Goal: Transaction & Acquisition: Book appointment/travel/reservation

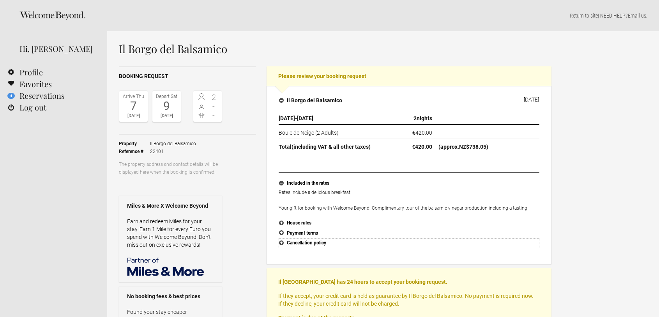
click at [281, 243] on button "Cancellation policy" at bounding box center [409, 243] width 261 height 10
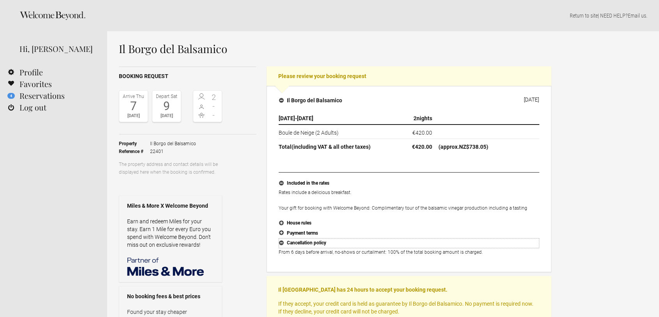
click at [282, 241] on button "Cancellation policy" at bounding box center [409, 243] width 261 height 10
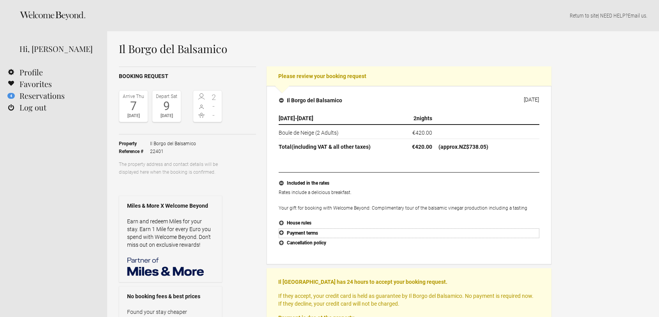
click at [281, 233] on button "Payment terms" at bounding box center [409, 233] width 261 height 10
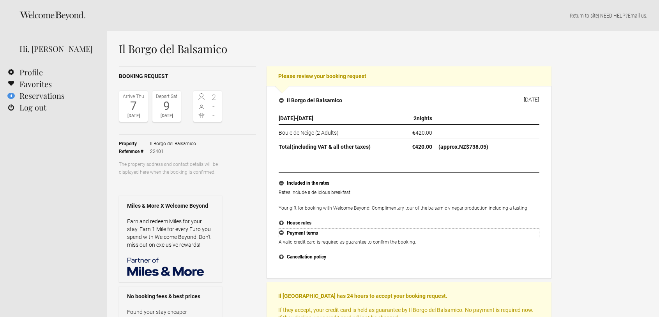
click at [281, 233] on button "Payment terms" at bounding box center [409, 233] width 261 height 10
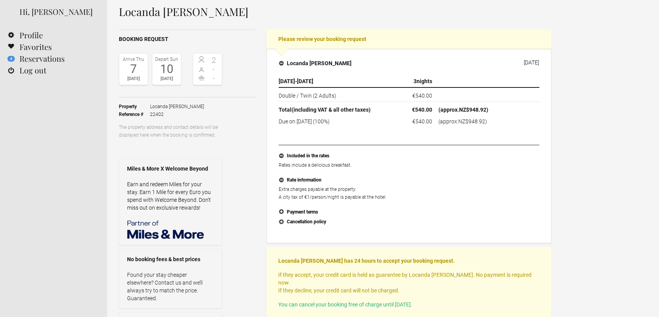
scroll to position [39, 0]
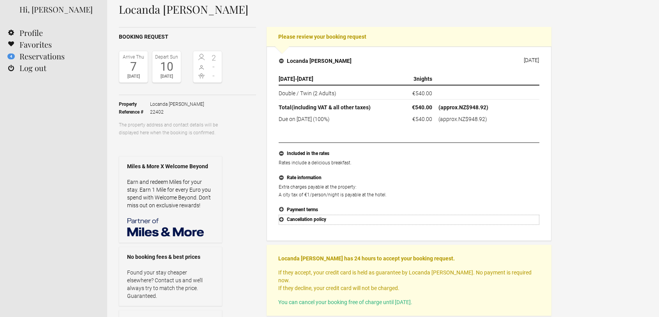
click at [282, 219] on button "Cancellation policy" at bounding box center [409, 219] width 261 height 10
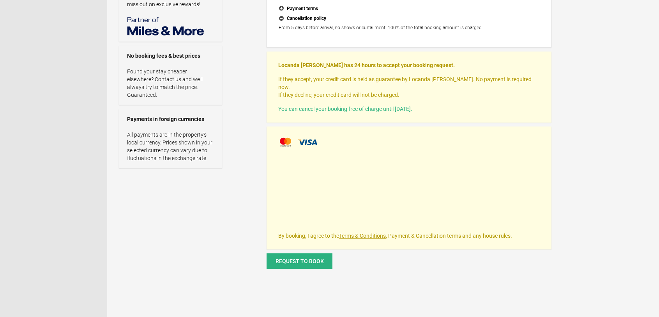
scroll to position [241, 0]
click at [296, 257] on span "Request to book" at bounding box center [300, 260] width 48 height 6
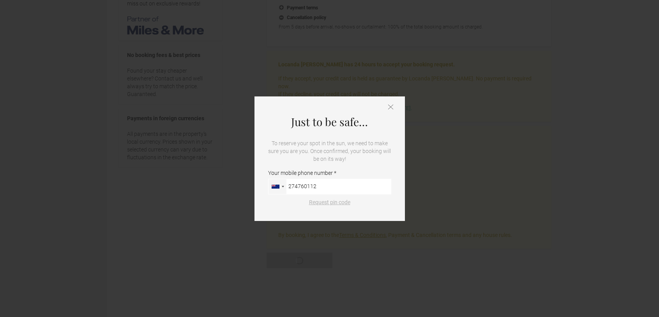
click at [330, 202] on button "Request pin code" at bounding box center [329, 202] width 51 height 8
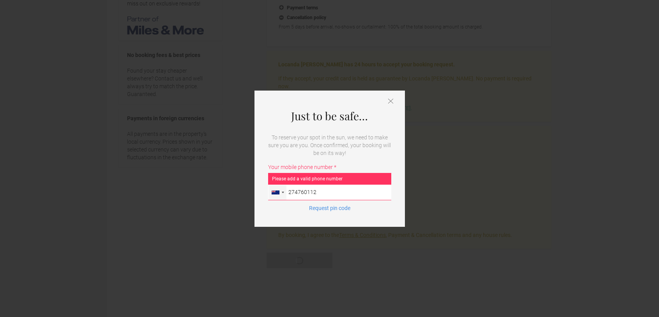
click at [316, 191] on input "274760112" at bounding box center [329, 192] width 123 height 16
click at [283, 193] on div at bounding box center [278, 192] width 18 height 15
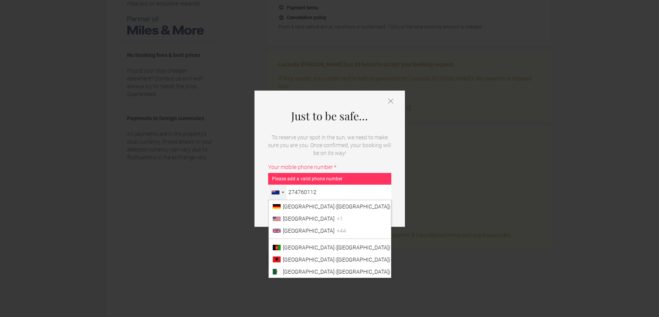
scroll to position [1832, 0]
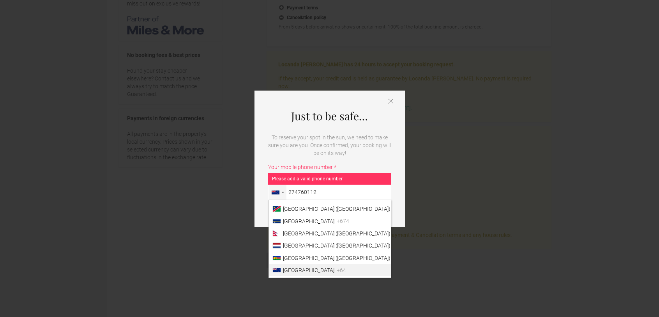
click at [318, 192] on input "274760112" at bounding box center [329, 192] width 123 height 16
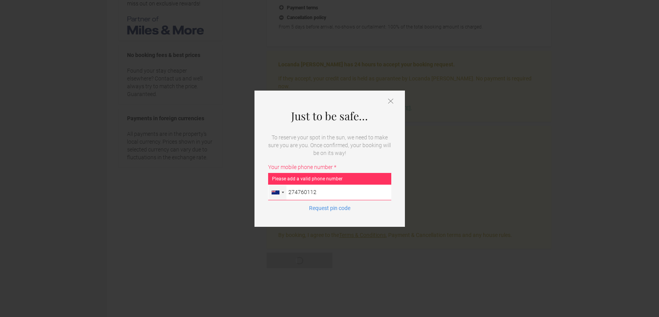
drag, startPoint x: 318, startPoint y: 192, endPoint x: 289, endPoint y: 192, distance: 28.8
click at [289, 192] on input "274760112" at bounding box center [329, 192] width 123 height 16
click at [282, 192] on div at bounding box center [283, 192] width 2 height 2
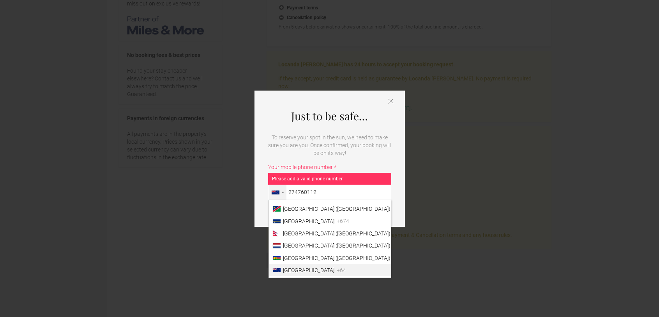
click at [299, 271] on span "[GEOGRAPHIC_DATA]" at bounding box center [308, 270] width 51 height 6
click at [299, 200] on input "274760112" at bounding box center [329, 192] width 123 height 16
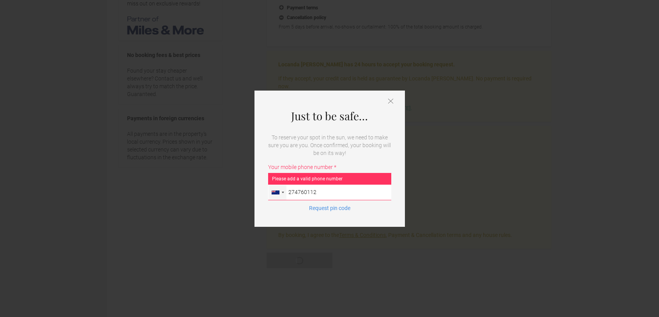
click at [297, 192] on input "274760112" at bounding box center [329, 192] width 123 height 16
click at [289, 192] on input "274 760112" at bounding box center [329, 192] width 123 height 16
click at [335, 209] on button "Request pin code" at bounding box center [329, 208] width 51 height 8
drag, startPoint x: 320, startPoint y: 192, endPoint x: 296, endPoint y: 192, distance: 24.6
click at [296, 192] on input "274 760112" at bounding box center [329, 192] width 123 height 16
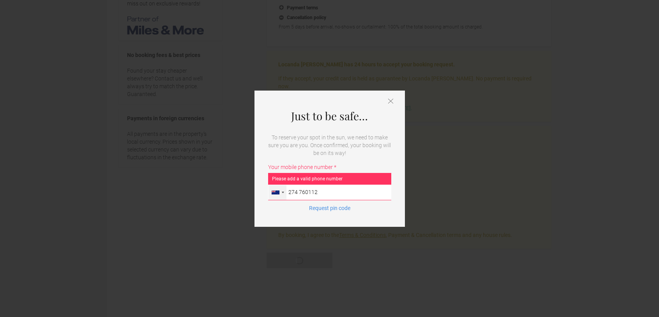
click at [283, 193] on div at bounding box center [278, 192] width 18 height 15
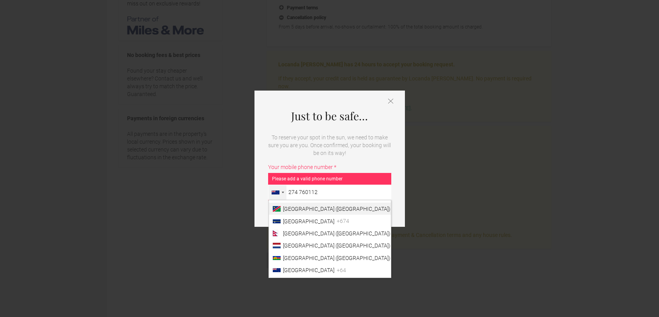
click at [287, 212] on span "[GEOGRAPHIC_DATA] ([GEOGRAPHIC_DATA])" at bounding box center [337, 208] width 108 height 6
click at [287, 200] on input "274 760112" at bounding box center [329, 192] width 123 height 16
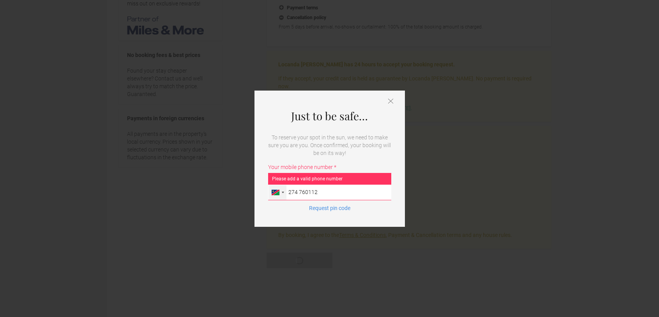
click at [284, 192] on div at bounding box center [283, 192] width 2 height 2
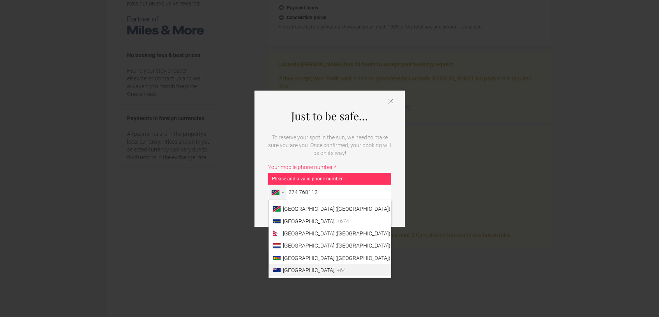
click at [294, 270] on span "[GEOGRAPHIC_DATA]" at bounding box center [308, 270] width 51 height 6
click at [294, 200] on input "274 760112" at bounding box center [329, 192] width 123 height 16
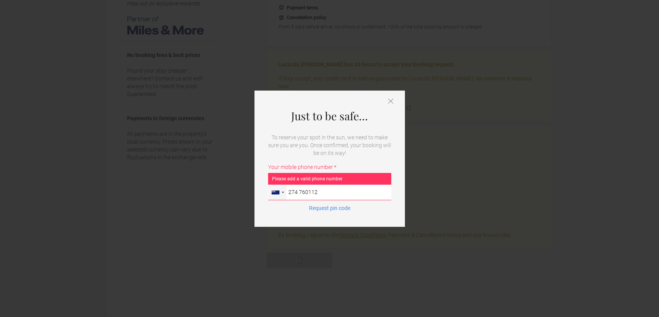
drag, startPoint x: 316, startPoint y: 192, endPoint x: 286, endPoint y: 191, distance: 30.0
click at [286, 191] on input "274 760112" at bounding box center [329, 192] width 123 height 16
type input "0274760112"
click at [304, 204] on button "Request pin code" at bounding box center [329, 208] width 51 height 8
click at [391, 100] on icon at bounding box center [390, 101] width 5 height 5
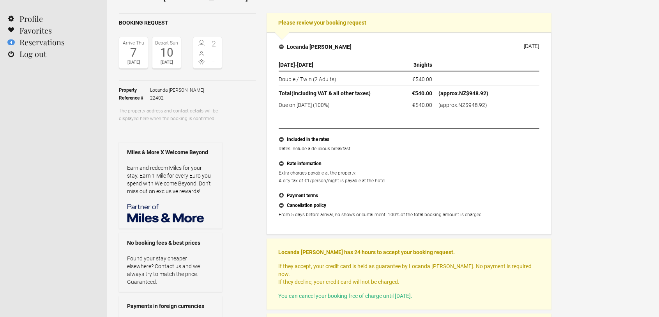
scroll to position [0, 0]
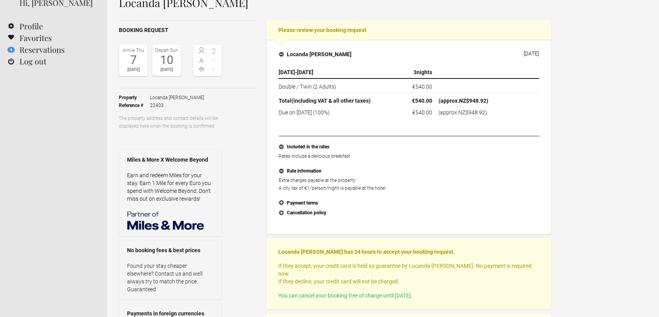
scroll to position [44, 0]
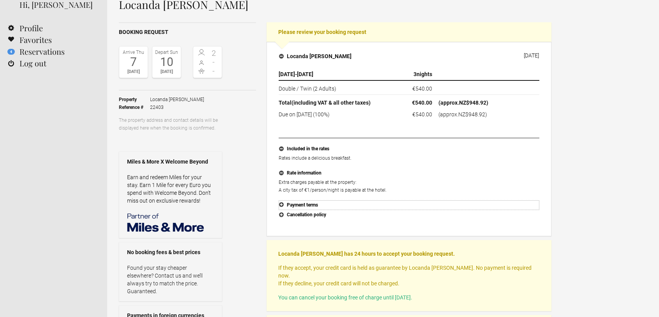
click at [281, 204] on button "Payment terms" at bounding box center [409, 205] width 261 height 10
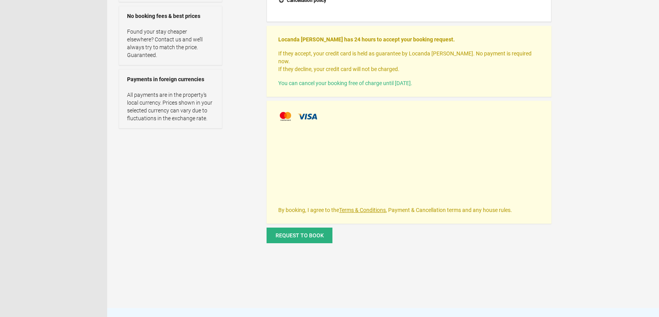
scroll to position [298, 0]
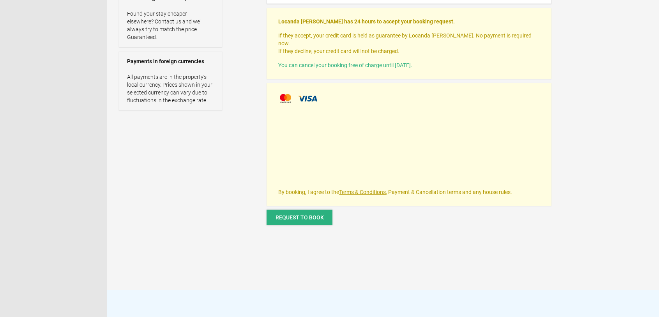
click at [294, 214] on span "Request to book" at bounding box center [300, 217] width 48 height 6
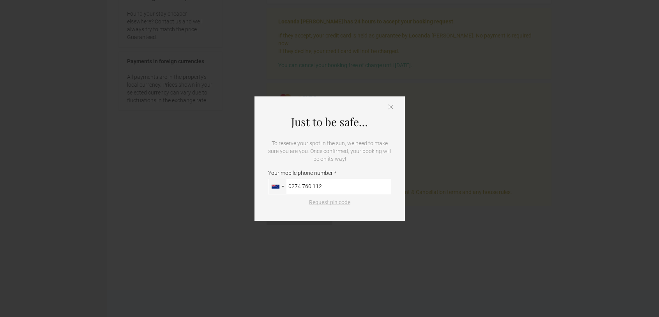
click at [338, 203] on button "Request pin code" at bounding box center [329, 202] width 51 height 8
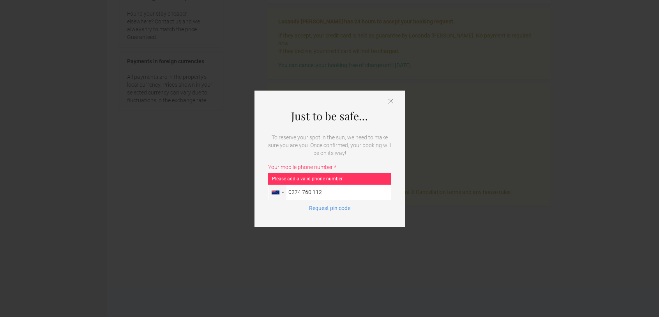
click at [292, 192] on input "0274 760 112" at bounding box center [329, 192] width 123 height 16
type input "274 760 112"
click at [332, 207] on button "Request pin code" at bounding box center [329, 208] width 51 height 8
click at [282, 192] on div at bounding box center [283, 192] width 2 height 2
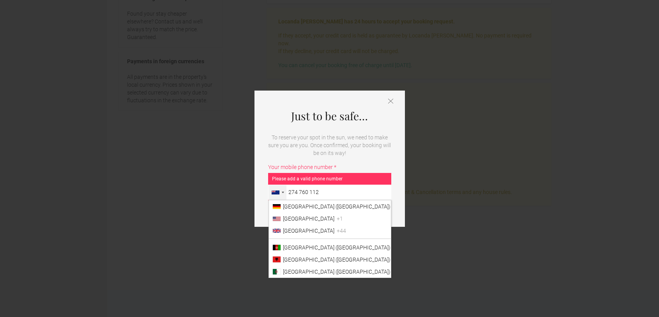
scroll to position [1832, 0]
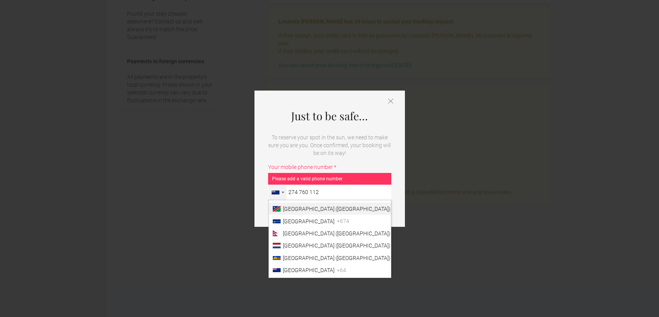
click at [289, 209] on span "[GEOGRAPHIC_DATA] ([GEOGRAPHIC_DATA])" at bounding box center [337, 208] width 108 height 6
click at [289, 200] on input "274 760 112" at bounding box center [329, 192] width 123 height 16
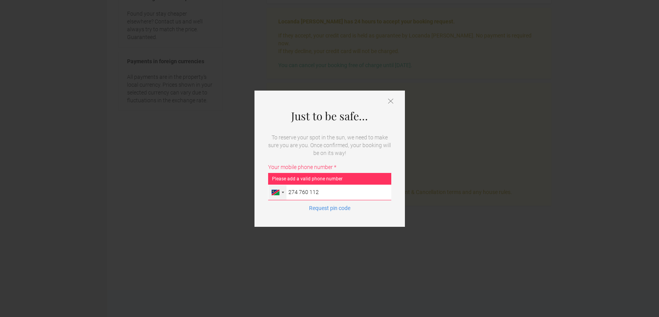
click at [283, 193] on div at bounding box center [278, 192] width 18 height 15
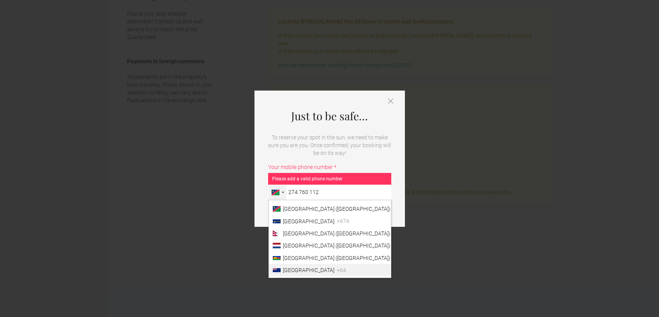
click at [303, 267] on span "[GEOGRAPHIC_DATA]" at bounding box center [308, 270] width 51 height 6
click at [303, 200] on input "274 760 112" at bounding box center [329, 192] width 123 height 16
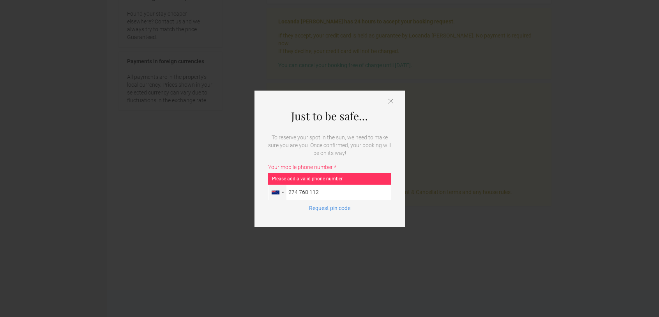
drag, startPoint x: 318, startPoint y: 191, endPoint x: 288, endPoint y: 192, distance: 29.6
click at [288, 192] on input "274 760 112" at bounding box center [329, 192] width 123 height 16
click at [389, 100] on icon at bounding box center [390, 100] width 5 height 5
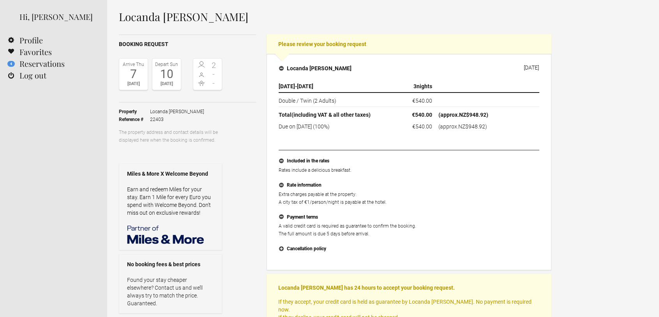
scroll to position [0, 0]
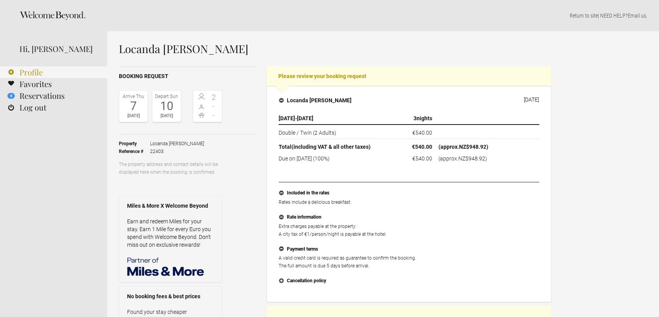
click at [37, 74] on link "Profile" at bounding box center [53, 72] width 107 height 12
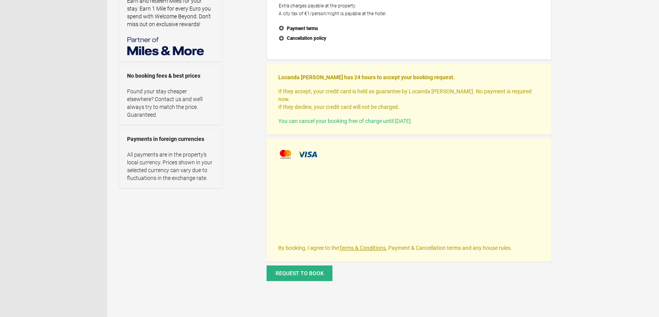
scroll to position [222, 0]
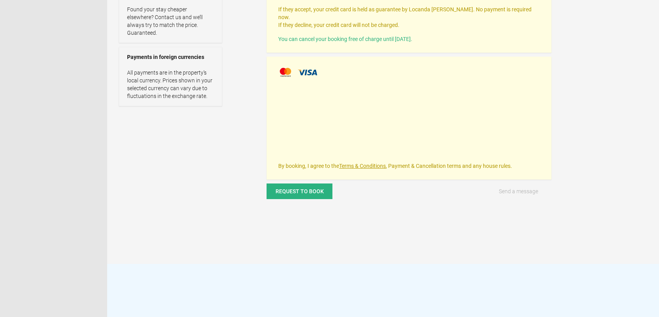
scroll to position [322, 0]
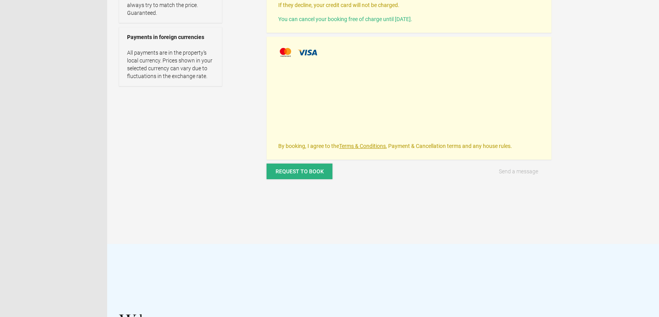
click at [311, 168] on span "Request to book" at bounding box center [300, 171] width 48 height 6
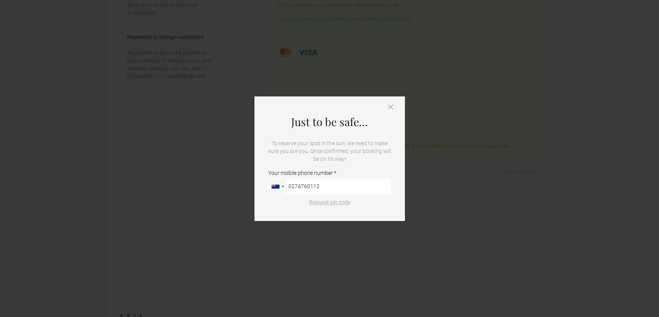
click at [336, 203] on button "Request pin code" at bounding box center [329, 202] width 51 height 8
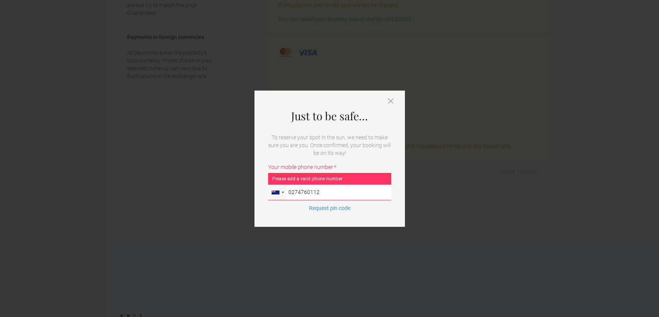
click at [291, 191] on input "0274760112" at bounding box center [329, 192] width 123 height 16
type input "274760112"
click at [330, 206] on button "Request pin code" at bounding box center [329, 208] width 51 height 8
click at [393, 103] on icon at bounding box center [390, 100] width 5 height 5
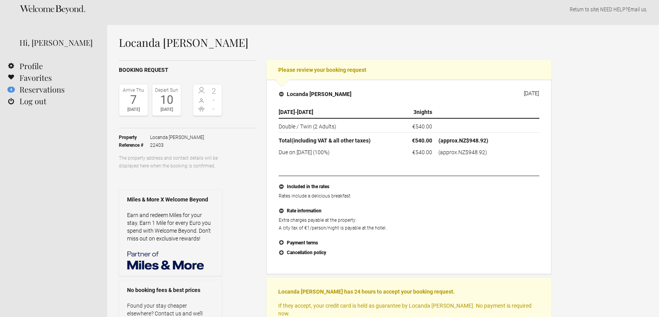
scroll to position [0, 0]
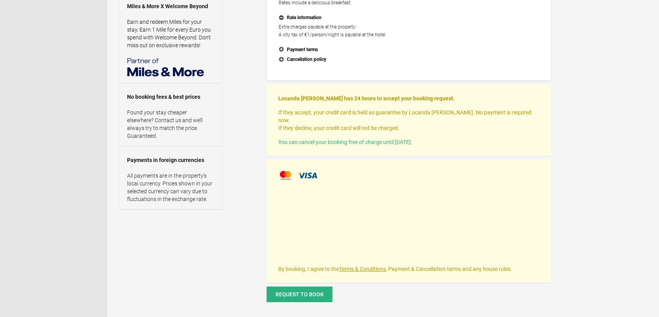
scroll to position [200, 0]
click at [294, 285] on button "Request to book" at bounding box center [300, 293] width 66 height 16
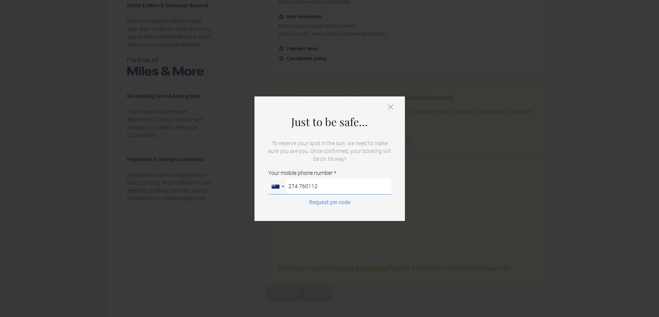
click at [308, 187] on input "274 760112" at bounding box center [329, 187] width 123 height 16
click at [335, 203] on button "Request pin code" at bounding box center [329, 202] width 51 height 8
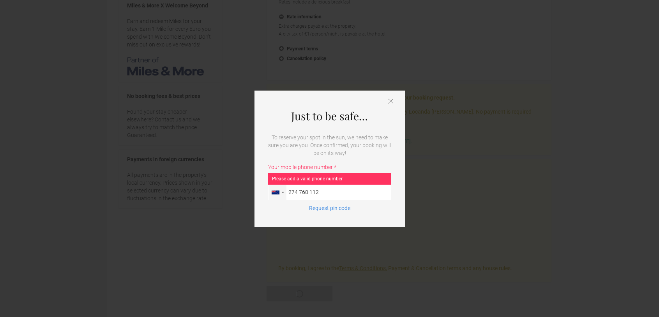
click at [325, 195] on input "274 760 112" at bounding box center [329, 192] width 123 height 16
drag, startPoint x: 325, startPoint y: 195, endPoint x: 288, endPoint y: 193, distance: 36.7
click at [288, 193] on input "274 760 112" at bounding box center [329, 192] width 123 height 16
click at [323, 207] on button "Request pin code" at bounding box center [329, 208] width 51 height 8
click at [319, 189] on input "+64 274760112" at bounding box center [329, 192] width 123 height 16
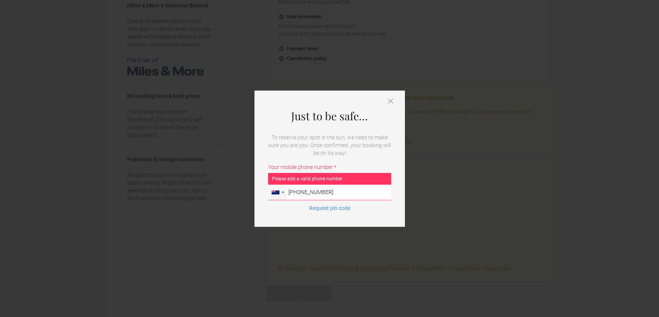
drag, startPoint x: 330, startPoint y: 190, endPoint x: 290, endPoint y: 190, distance: 40.2
click at [290, 190] on input "+64 274760112" at bounding box center [329, 192] width 123 height 16
click at [328, 208] on button "Request pin code" at bounding box center [329, 208] width 51 height 8
drag, startPoint x: 324, startPoint y: 191, endPoint x: 288, endPoint y: 192, distance: 35.5
click at [288, 192] on input "0274 760 112" at bounding box center [329, 192] width 123 height 16
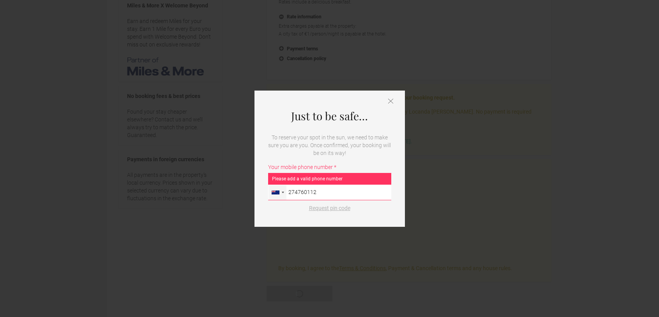
type input "274760112"
click at [325, 207] on button "Request pin code" at bounding box center [329, 208] width 51 height 8
click at [392, 101] on icon at bounding box center [390, 100] width 5 height 5
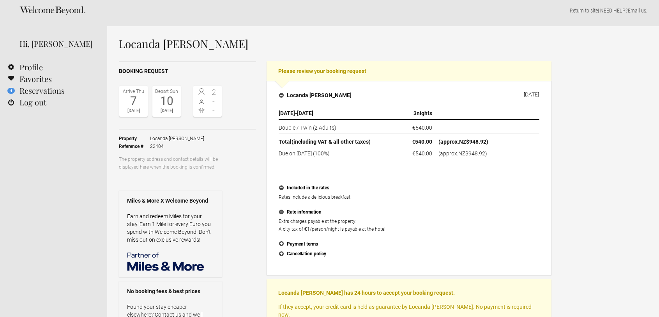
scroll to position [0, 0]
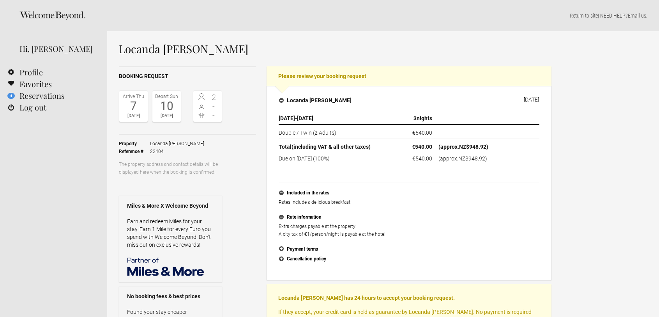
click at [213, 49] on h1 "Locanda [PERSON_NAME]" at bounding box center [335, 49] width 433 height 12
drag, startPoint x: 120, startPoint y: 49, endPoint x: 212, endPoint y: 53, distance: 91.7
click at [212, 53] on h1 "Locanda [PERSON_NAME]" at bounding box center [335, 49] width 433 height 12
copy h1 "Locanda [PERSON_NAME]"
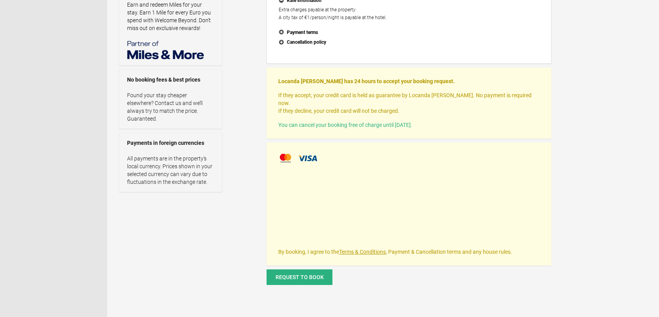
scroll to position [227, 0]
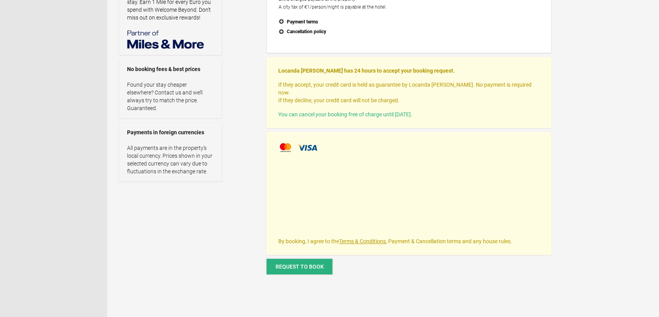
click at [311, 263] on span "Request to book" at bounding box center [300, 266] width 48 height 6
click at [312, 263] on span "Request to book" at bounding box center [300, 266] width 48 height 6
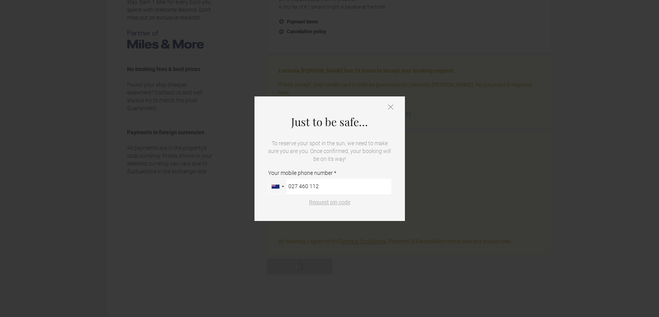
click at [337, 201] on button "Request pin code" at bounding box center [329, 202] width 51 height 8
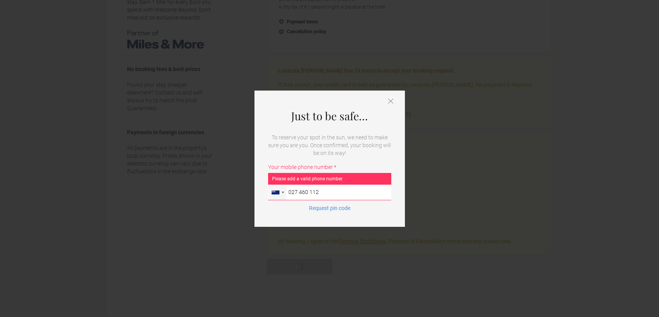
click at [303, 191] on input "027 460 112" at bounding box center [329, 192] width 123 height 16
click at [299, 193] on input "027 4760 112" at bounding box center [329, 192] width 123 height 16
click at [301, 193] on input "0274760 112" at bounding box center [329, 192] width 123 height 16
click at [329, 207] on button "Request pin code" at bounding box center [329, 208] width 51 height 8
click at [314, 191] on input "0274 760 112" at bounding box center [329, 192] width 123 height 16
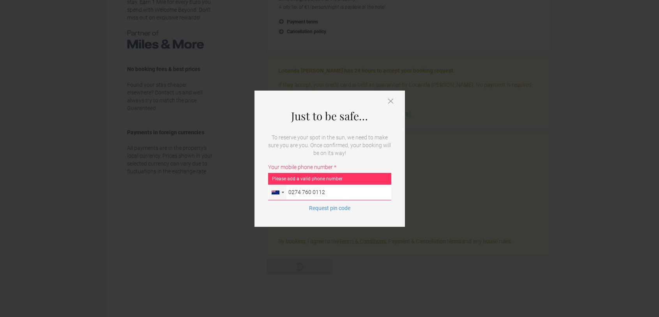
click at [312, 193] on input "0274 760 0112" at bounding box center [329, 192] width 123 height 16
click at [301, 192] on input "0274 76 0112" at bounding box center [329, 192] width 123 height 16
click at [299, 192] on input "027 76 0112" at bounding box center [329, 192] width 123 height 16
click at [331, 207] on button "Request pin code" at bounding box center [329, 208] width 51 height 8
drag, startPoint x: 326, startPoint y: 191, endPoint x: 286, endPoint y: 191, distance: 40.2
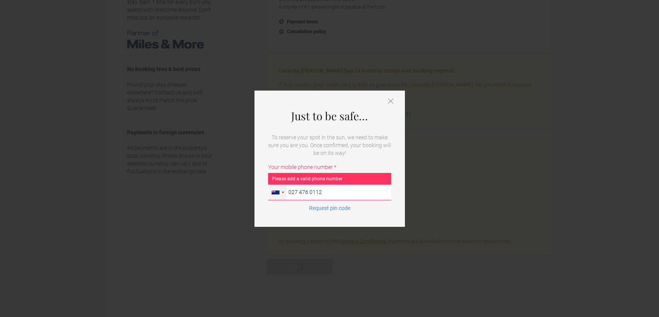
click at [286, 191] on div "[GEOGRAPHIC_DATA] ([GEOGRAPHIC_DATA]) +49 [GEOGRAPHIC_DATA] +1 [GEOGRAPHIC_DATA…" at bounding box center [329, 192] width 123 height 16
type input "274760112"
click at [338, 209] on button "Request pin code" at bounding box center [329, 208] width 51 height 8
click at [392, 101] on icon at bounding box center [390, 100] width 5 height 5
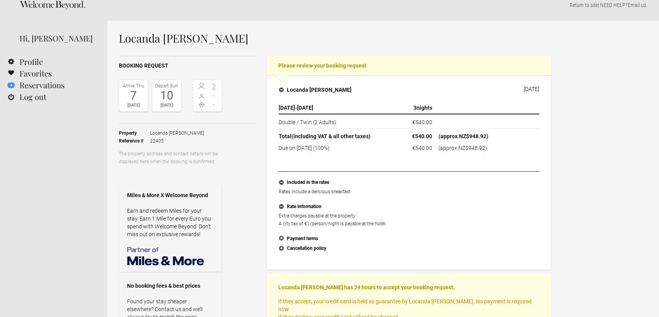
scroll to position [0, 0]
